Goal: Go to known website: Access a specific website the user already knows

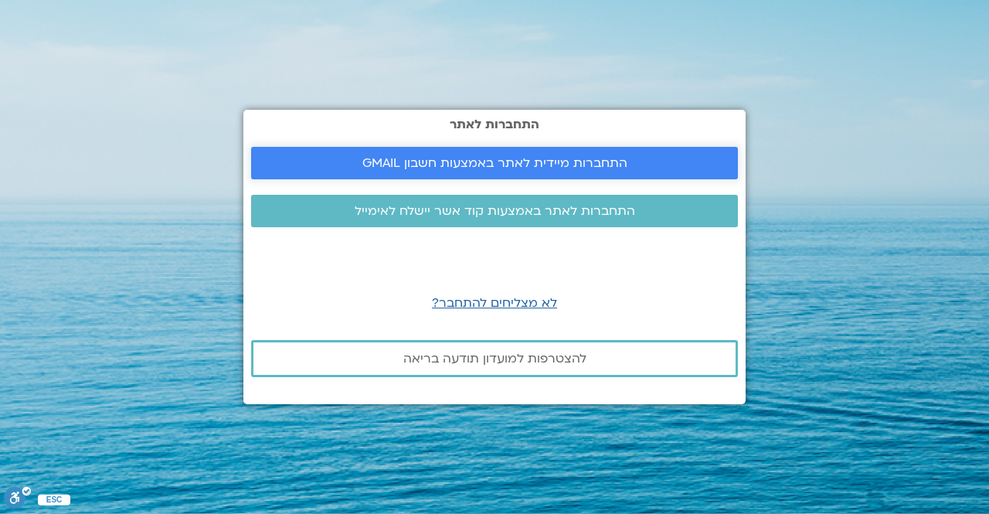
click at [498, 161] on span "התחברות מיידית לאתר באמצעות חשבון GMAIL" at bounding box center [494, 163] width 265 height 14
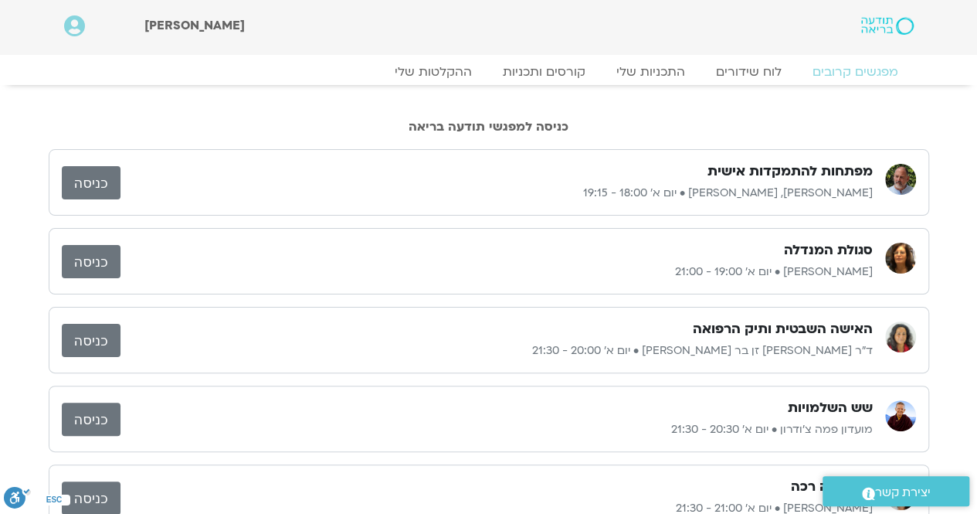
click at [94, 185] on link "כניסה" at bounding box center [91, 182] width 59 height 33
click at [88, 174] on link "כניסה" at bounding box center [91, 182] width 59 height 33
